Goal: Information Seeking & Learning: Learn about a topic

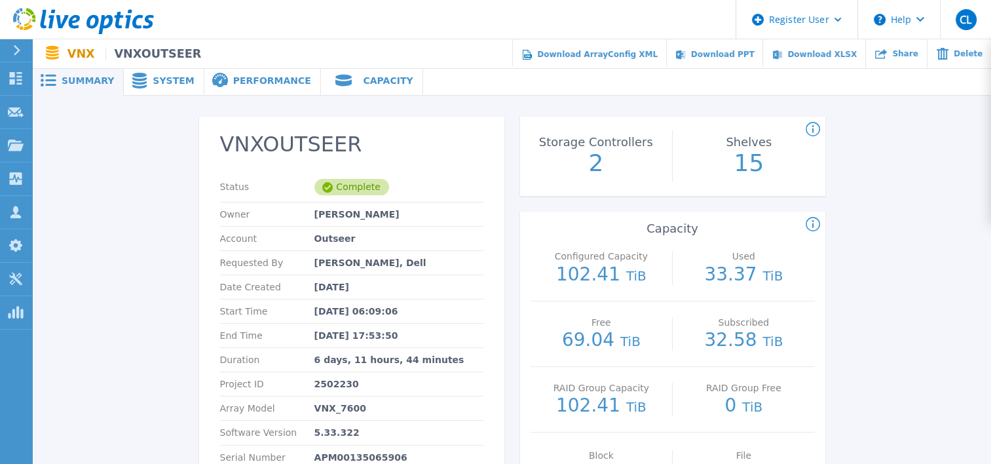
click at [155, 77] on span "System" at bounding box center [173, 80] width 41 height 9
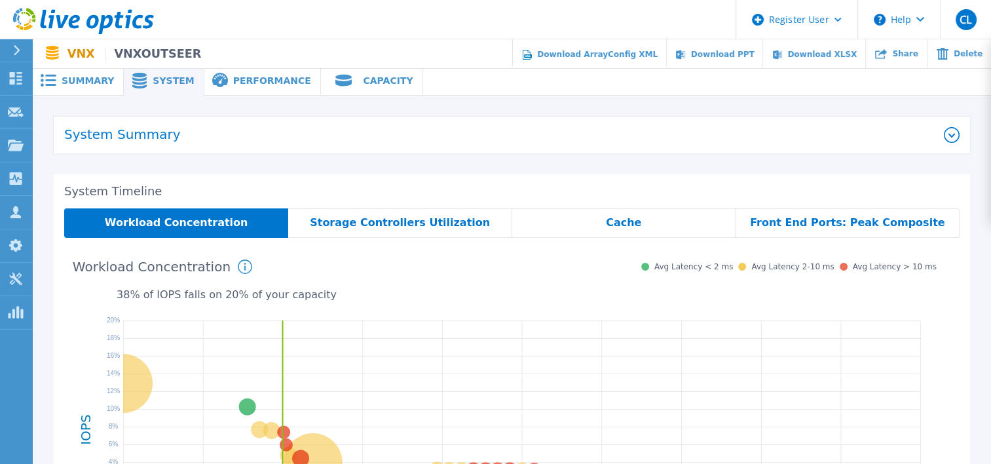
click at [341, 213] on div "Storage Controllers Utilization" at bounding box center [400, 222] width 224 height 29
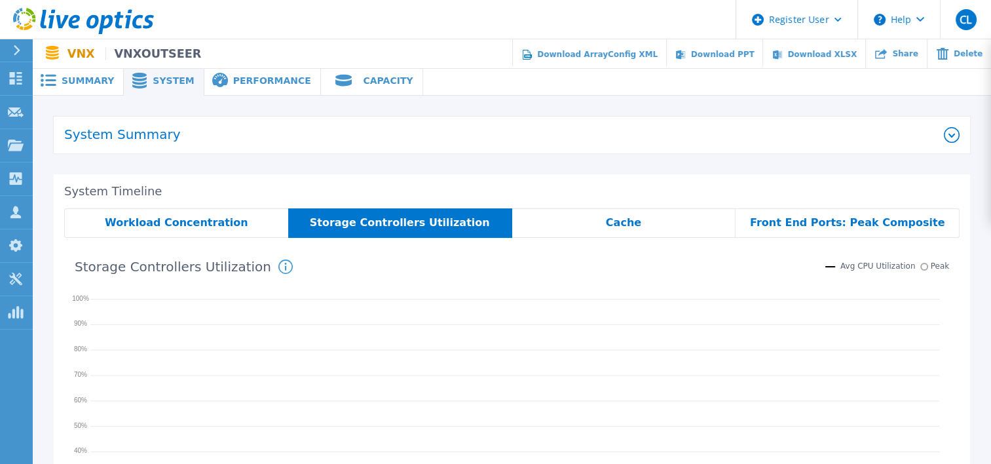
click at [196, 231] on div "Workload Concentration" at bounding box center [176, 222] width 224 height 29
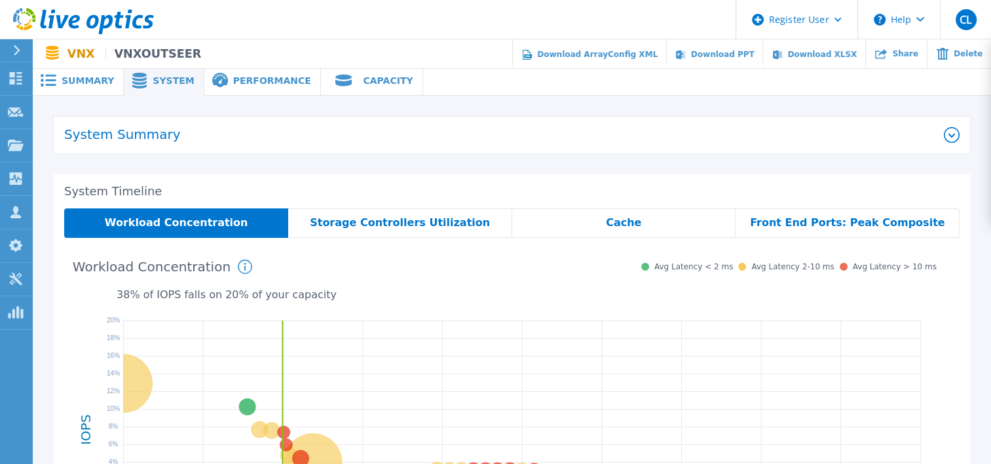
click at [235, 90] on div "Performance" at bounding box center [262, 80] width 117 height 29
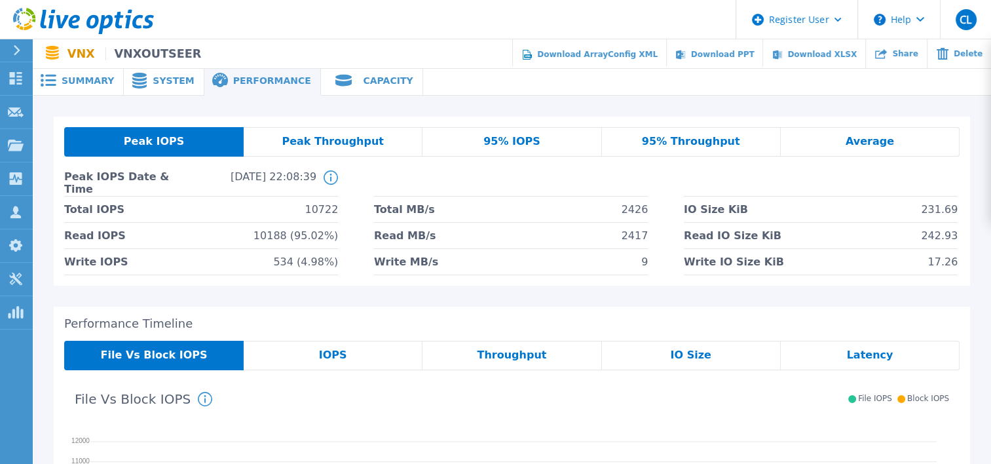
click at [334, 68] on ul "Download ArrayConfig XML Download PPT Download XLSX Share Delete" at bounding box center [596, 53] width 790 height 29
click at [346, 92] on div "Capacity" at bounding box center [372, 80] width 102 height 29
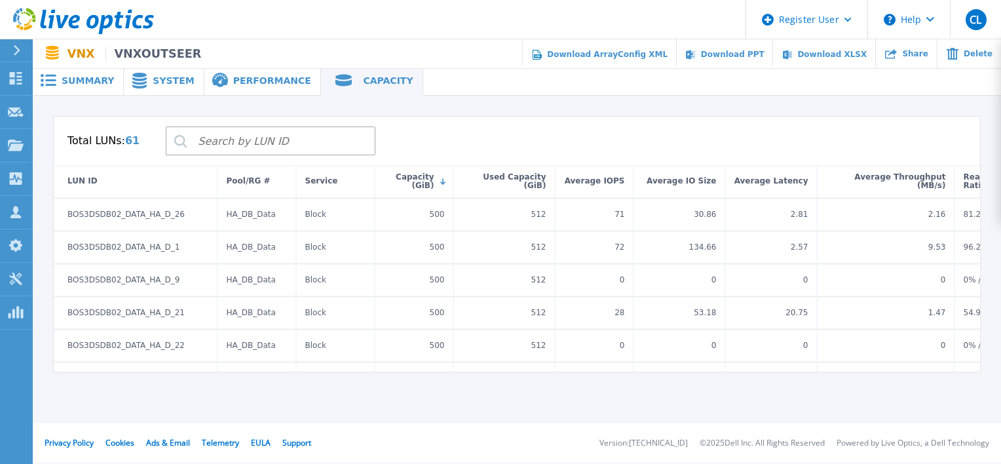
click at [165, 85] on span "System" at bounding box center [173, 80] width 41 height 9
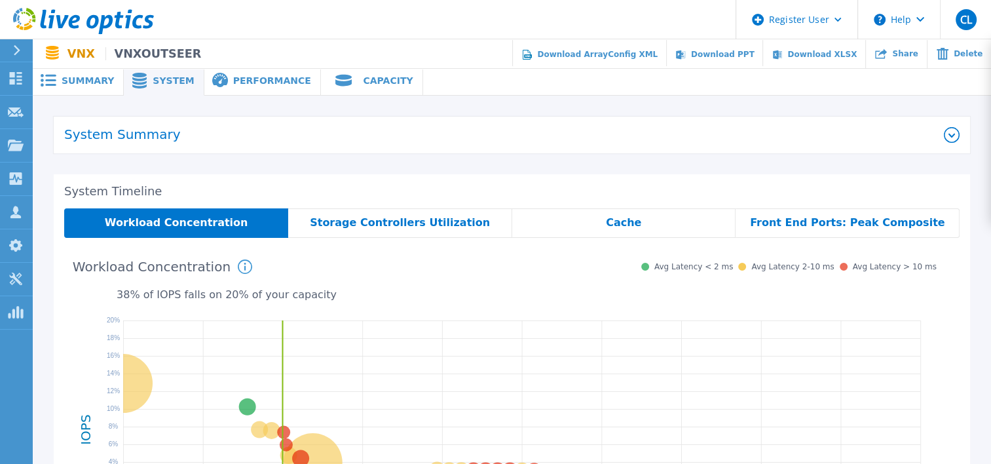
click at [238, 69] on div "Performance" at bounding box center [262, 80] width 117 height 29
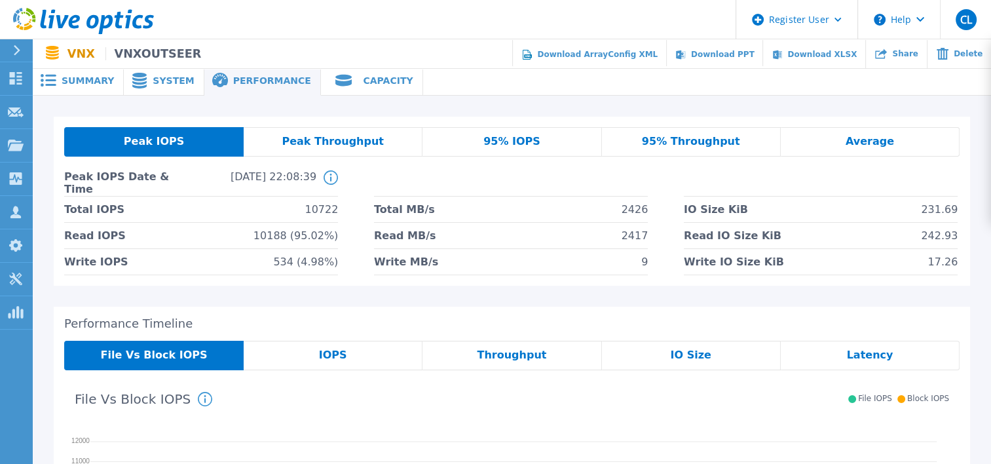
click at [68, 94] on div "Summary" at bounding box center [78, 80] width 91 height 29
